Goal: Information Seeking & Learning: Learn about a topic

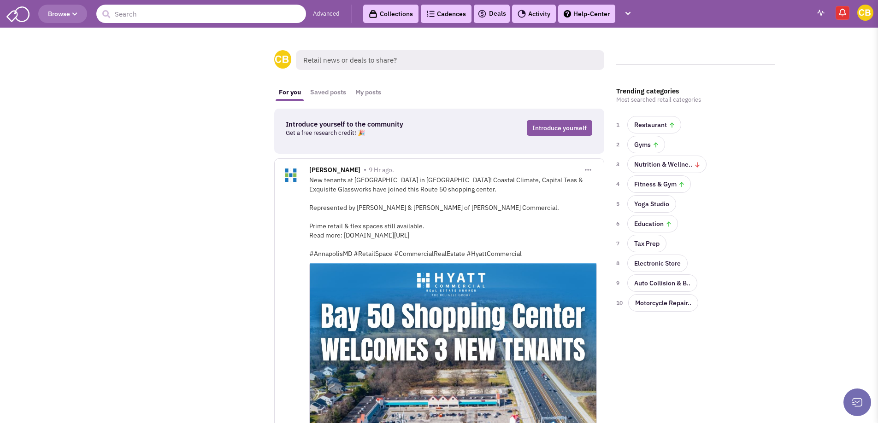
click at [193, 18] on input "text" at bounding box center [201, 14] width 210 height 18
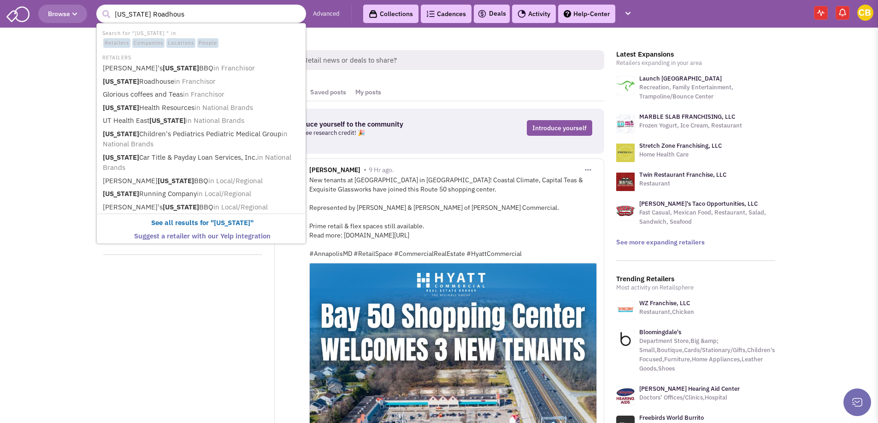
type input "[US_STATE][GEOGRAPHIC_DATA]"
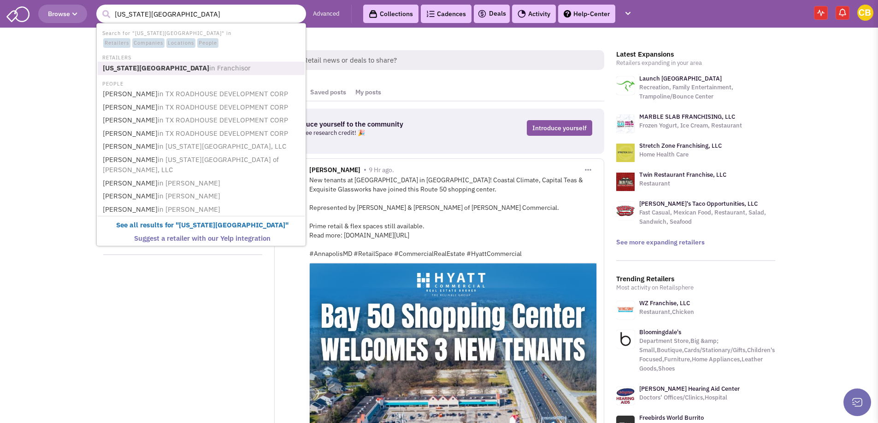
click at [209, 66] on span "in Franchisor" at bounding box center [229, 68] width 41 height 9
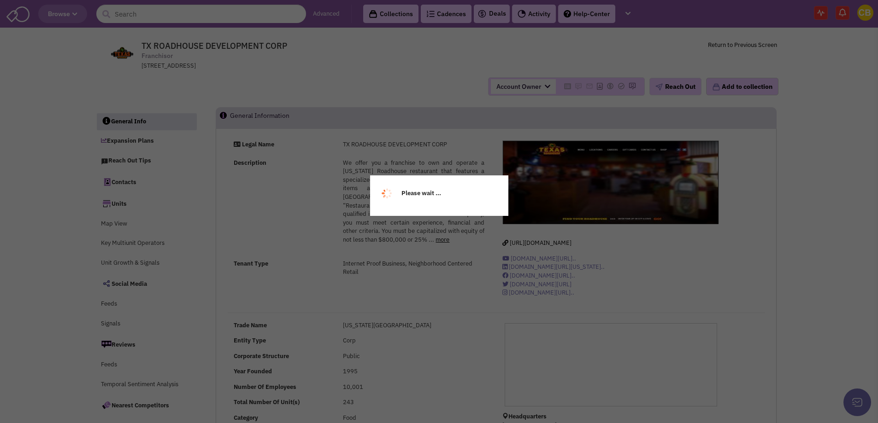
select select
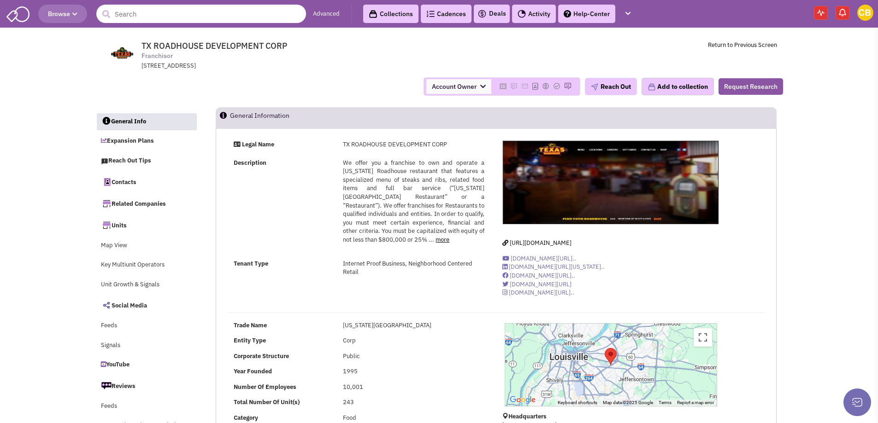
click at [239, 15] on input "text" at bounding box center [201, 14] width 210 height 18
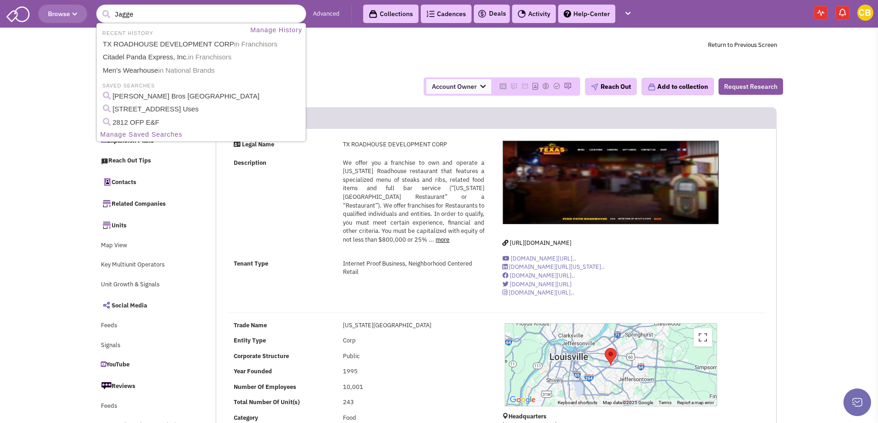
type input "Jagger"
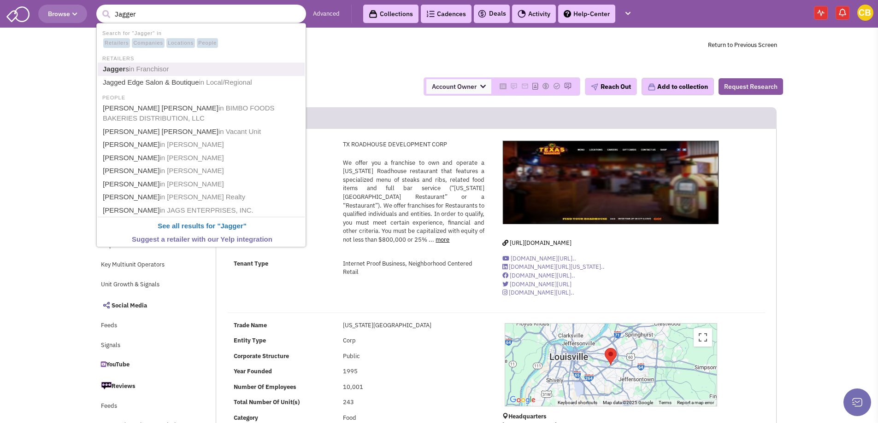
click at [160, 67] on span "in Franchisor" at bounding box center [149, 69] width 40 height 8
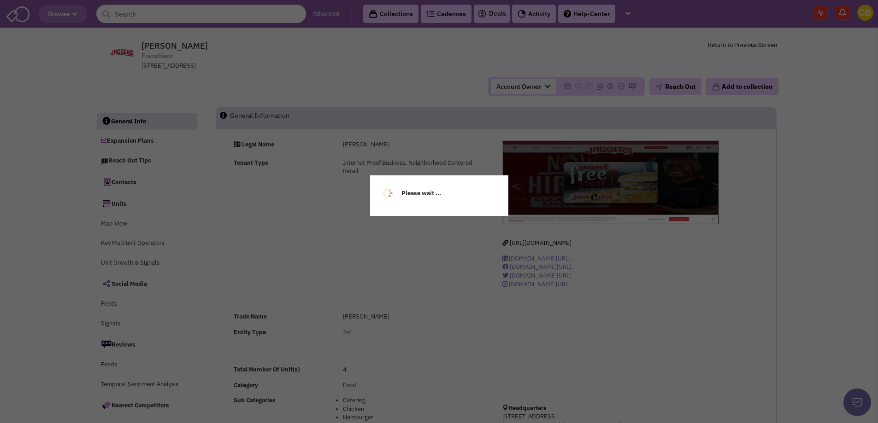
select select
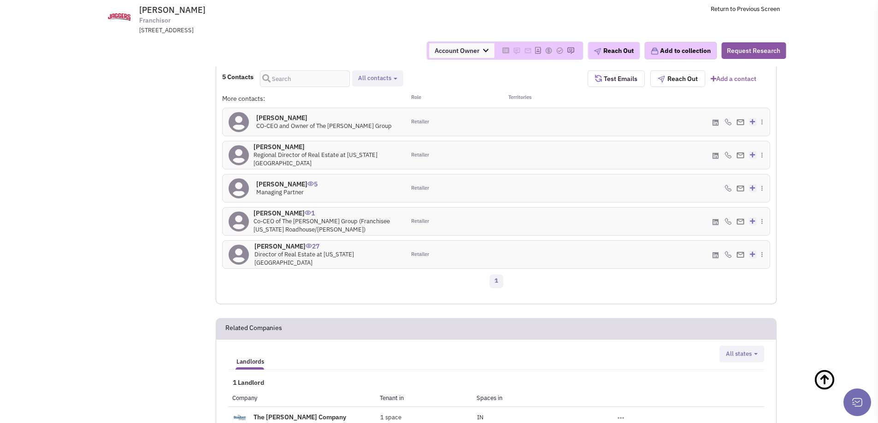
scroll to position [784, 0]
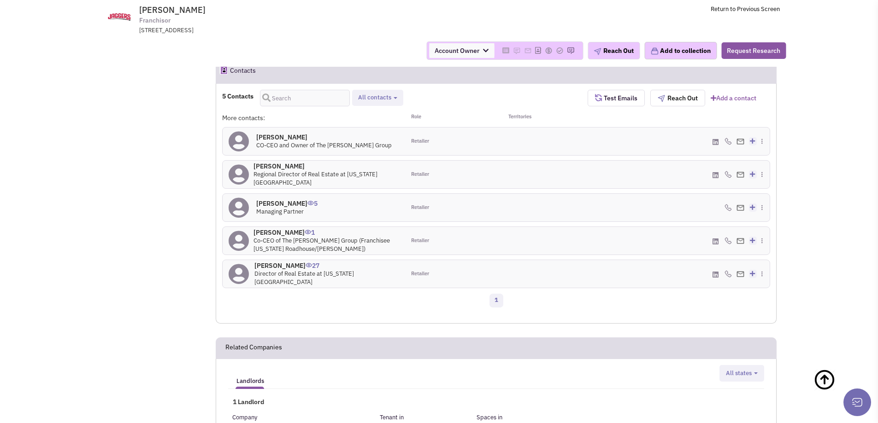
click at [717, 238] on icon at bounding box center [715, 241] width 6 height 7
